Goal: Task Accomplishment & Management: Use online tool/utility

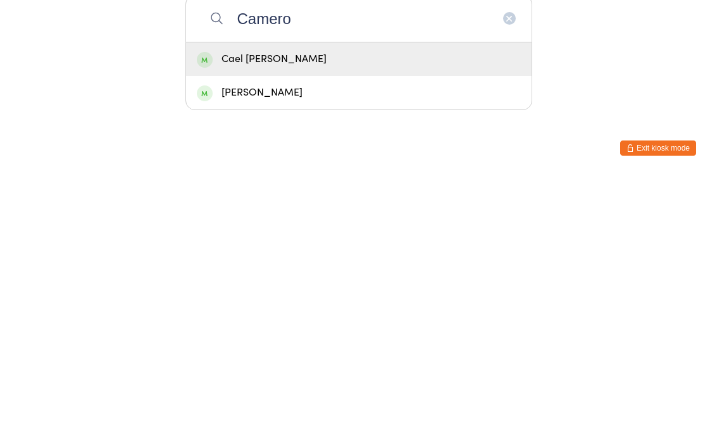
type input "[PERSON_NAME]"
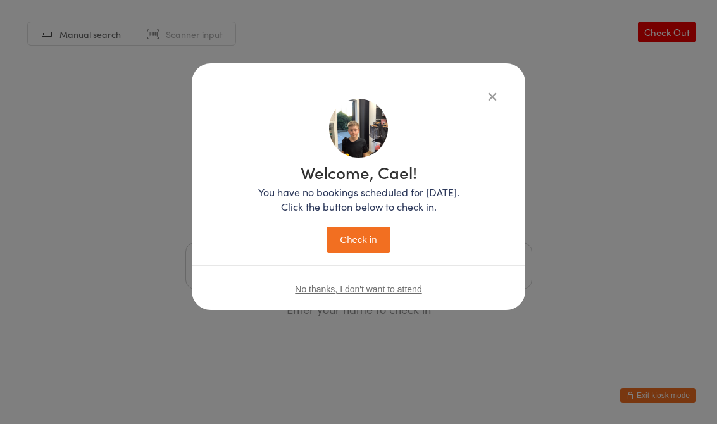
click at [494, 85] on div "Welcome, Cael! You have no bookings scheduled for [DATE]. Click the button belo…" at bounding box center [359, 186] width 334 height 247
click at [495, 98] on icon "button" at bounding box center [493, 96] width 14 height 14
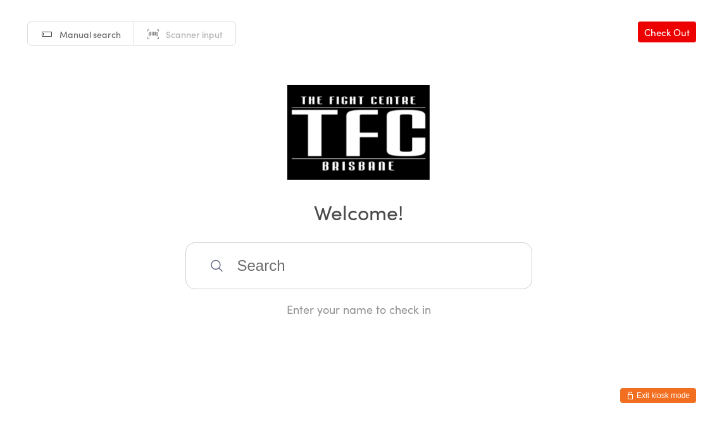
click at [488, 96] on div "Manual search Scanner input Check Out Welcome! Enter your name to check in" at bounding box center [358, 158] width 717 height 317
click at [342, 271] on input "search" at bounding box center [359, 265] width 347 height 47
click at [101, 37] on span "Manual search" at bounding box center [90, 34] width 61 height 13
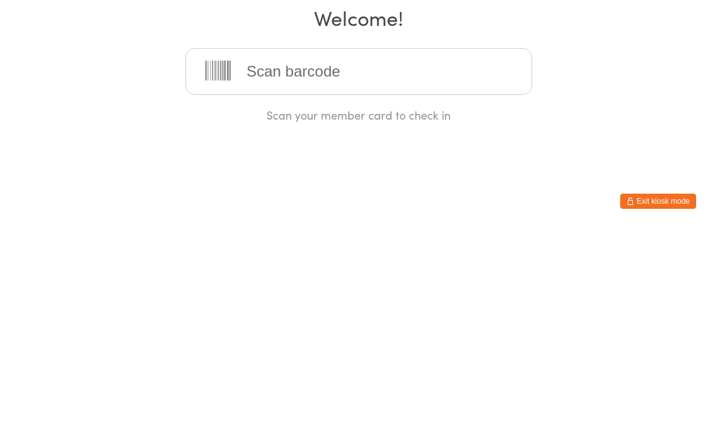
click at [601, 95] on div "Manual search Scanner input Check Out Welcome! Scan your member card to check in" at bounding box center [358, 158] width 717 height 317
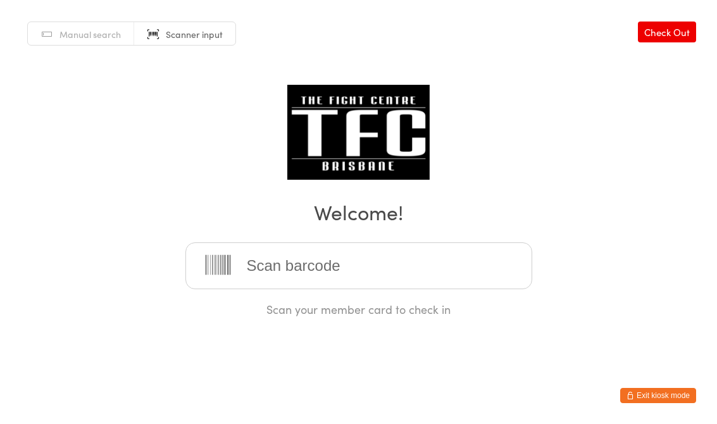
click at [182, 34] on span "Scanner input" at bounding box center [194, 34] width 57 height 13
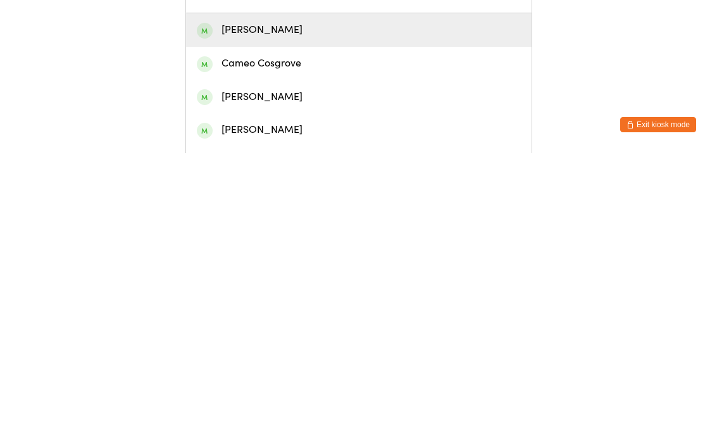
scroll to position [6, 0]
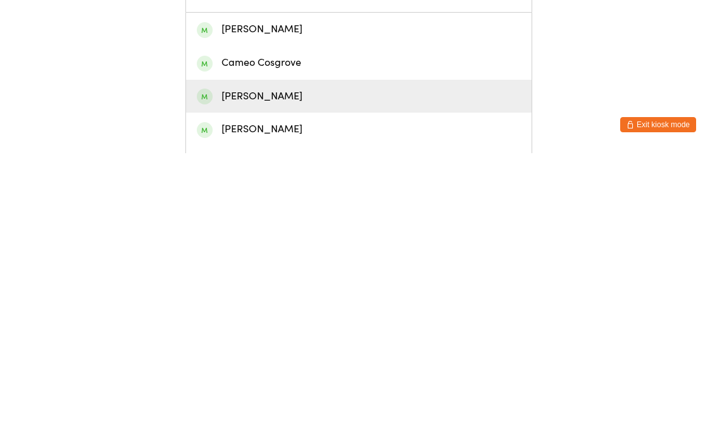
type input "Cam"
click at [298, 359] on div "[PERSON_NAME]" at bounding box center [359, 367] width 324 height 17
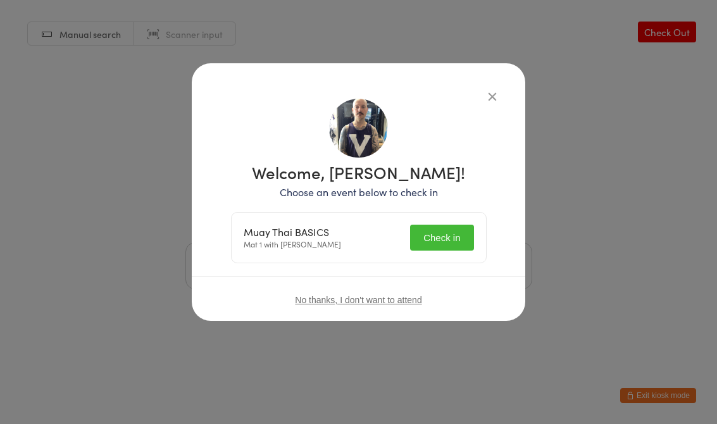
click at [449, 237] on button "Check in" at bounding box center [441, 238] width 63 height 26
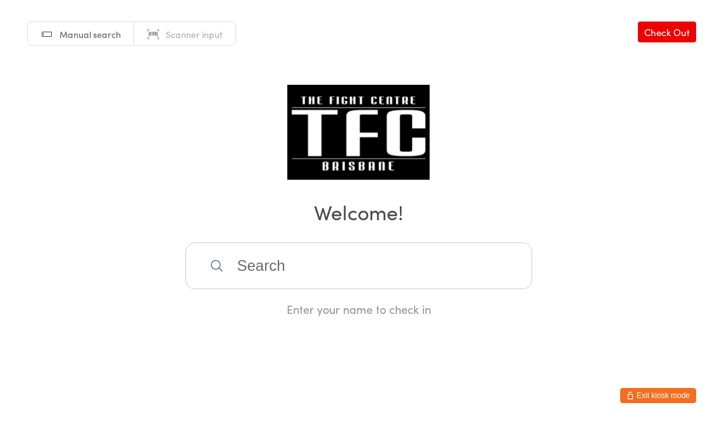
click at [375, 282] on input "search" at bounding box center [359, 265] width 347 height 47
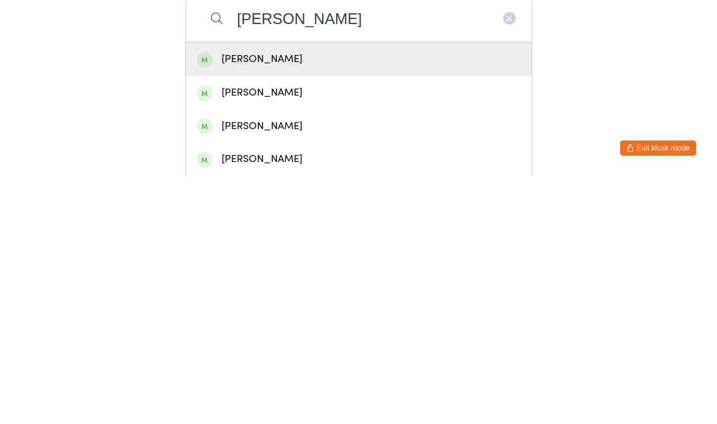
type input "[PERSON_NAME]"
click at [331, 298] on div "[PERSON_NAME]" at bounding box center [359, 306] width 324 height 17
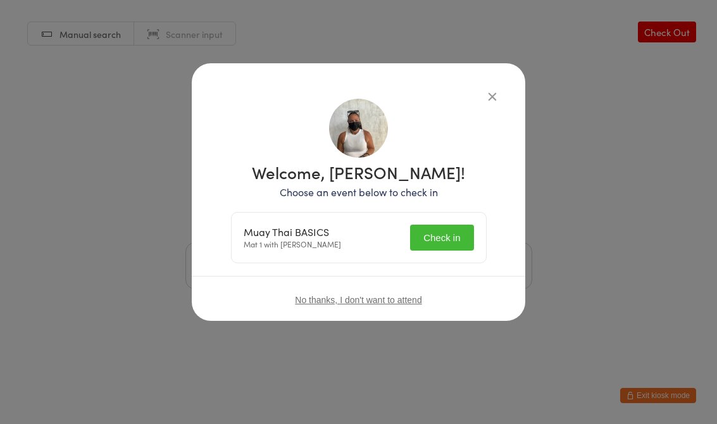
click at [441, 244] on button "Check in" at bounding box center [441, 238] width 63 height 26
